Goal: Information Seeking & Learning: Learn about a topic

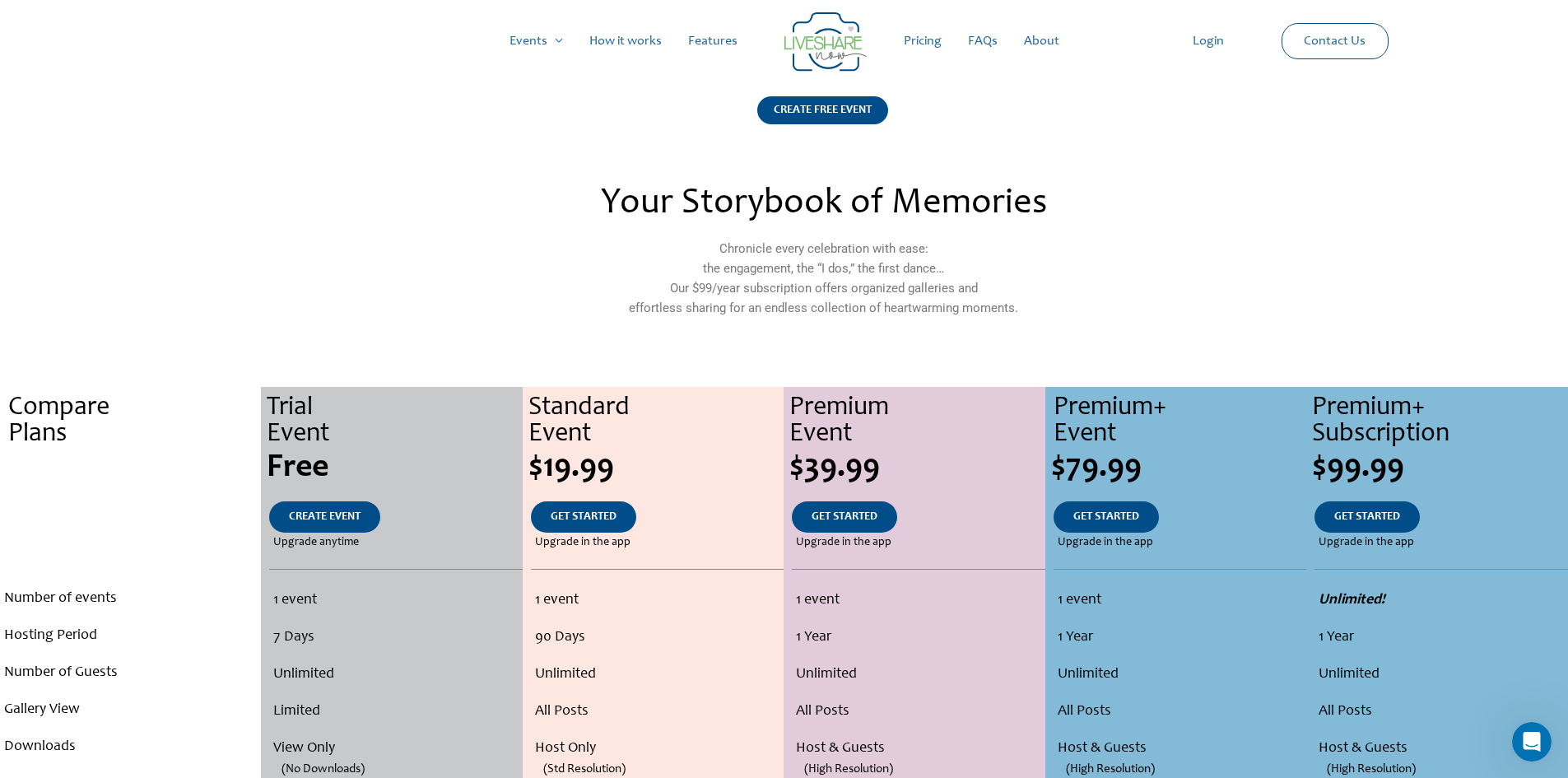
click at [926, 38] on link "Pricing" at bounding box center [922, 41] width 64 height 53
click at [637, 43] on link "How it works" at bounding box center [625, 41] width 99 height 53
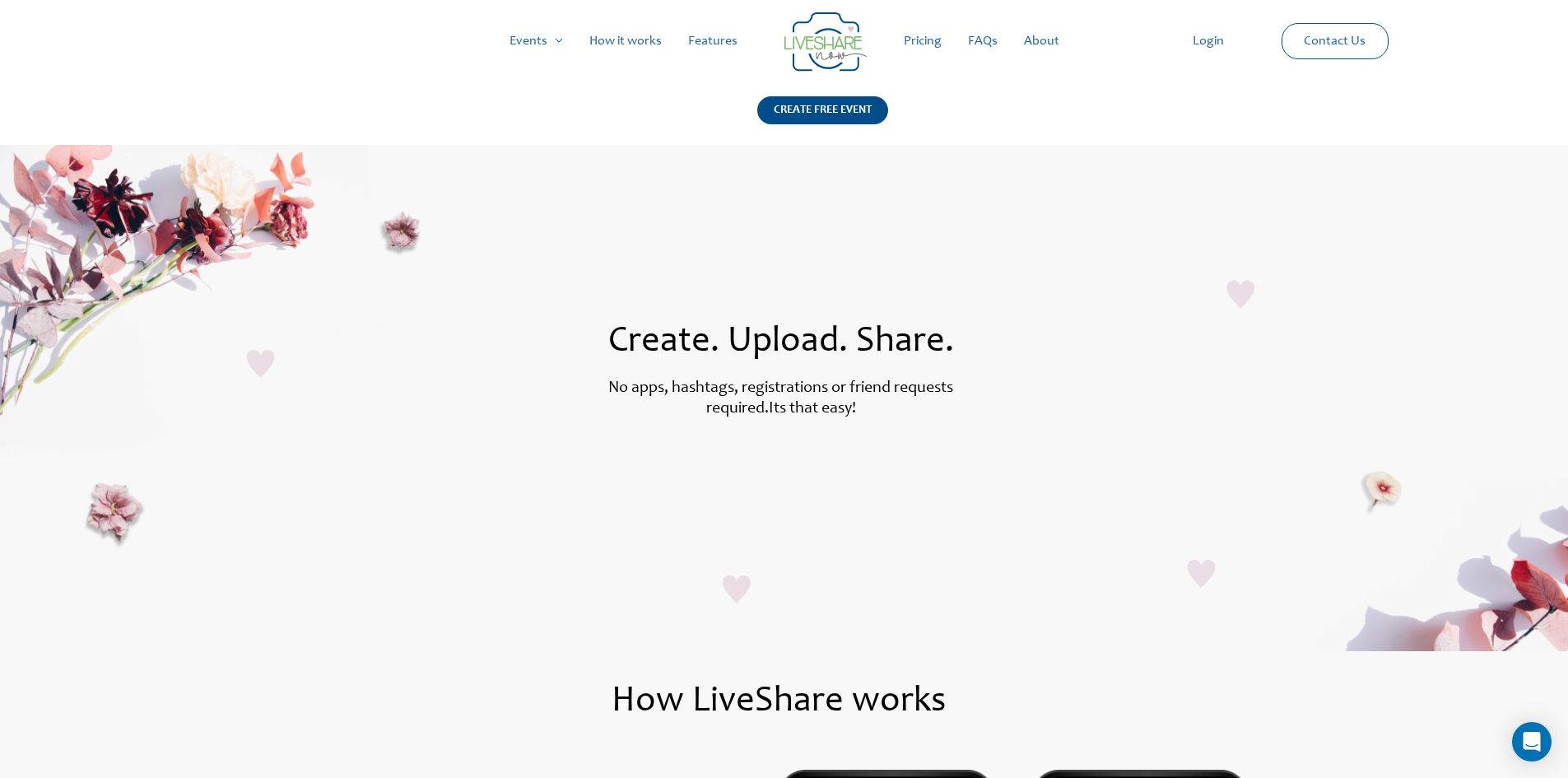
click at [927, 45] on link "Pricing" at bounding box center [922, 41] width 64 height 53
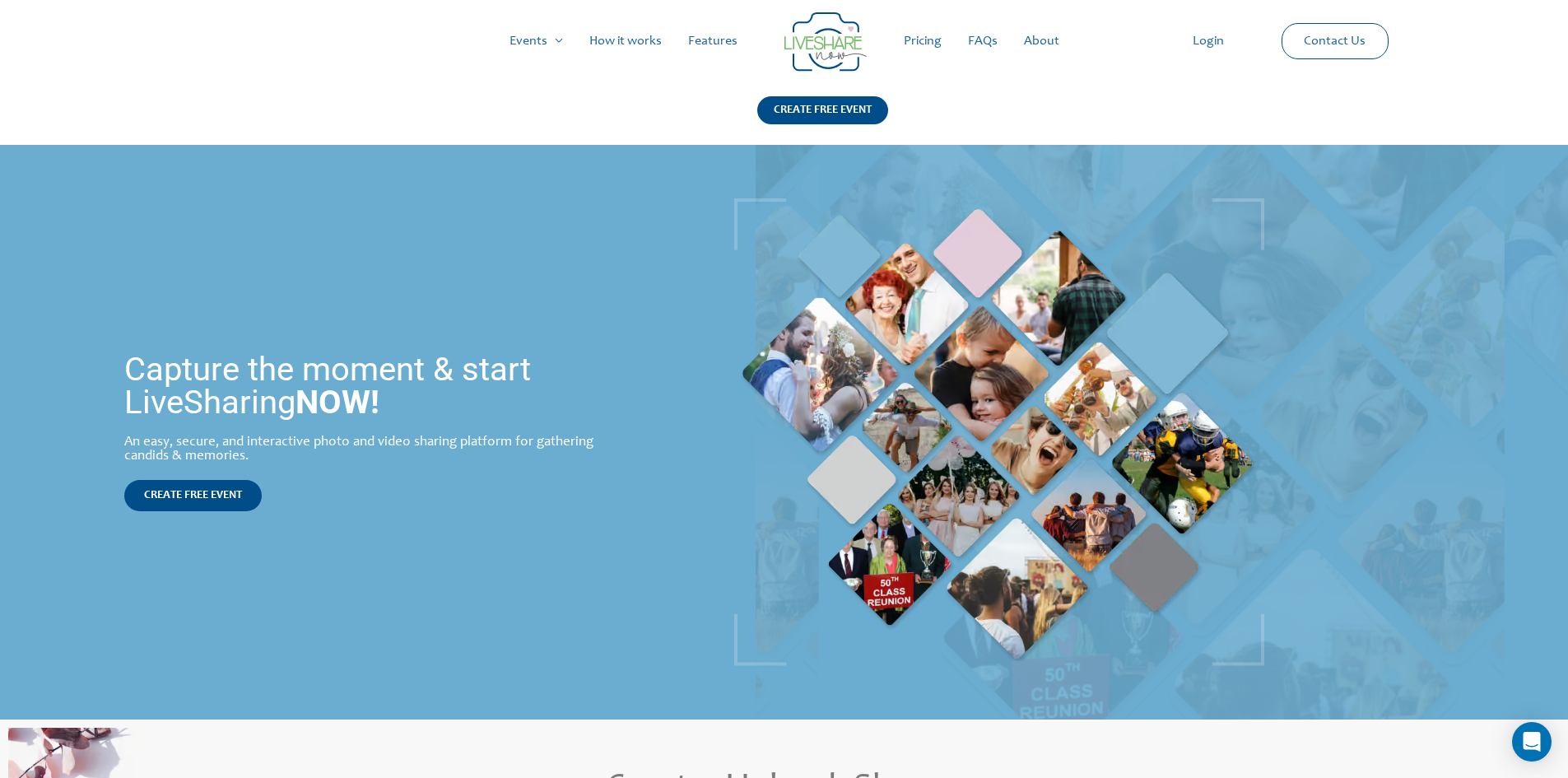
click at [934, 42] on link "Pricing" at bounding box center [922, 41] width 64 height 53
